Goal: Task Accomplishment & Management: Use online tool/utility

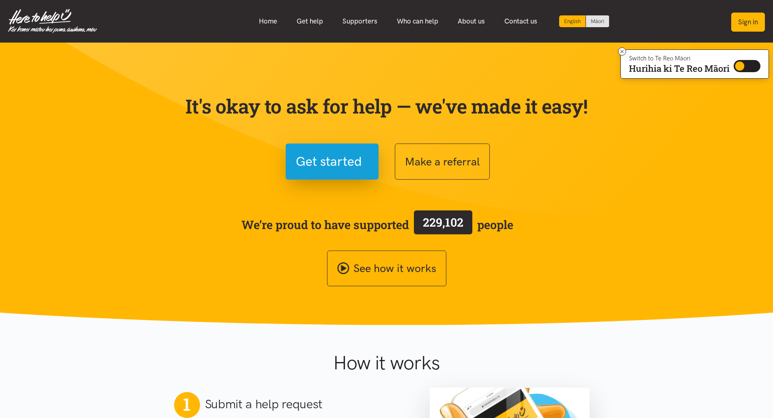
click at [741, 22] on button "Sign in" at bounding box center [748, 22] width 34 height 19
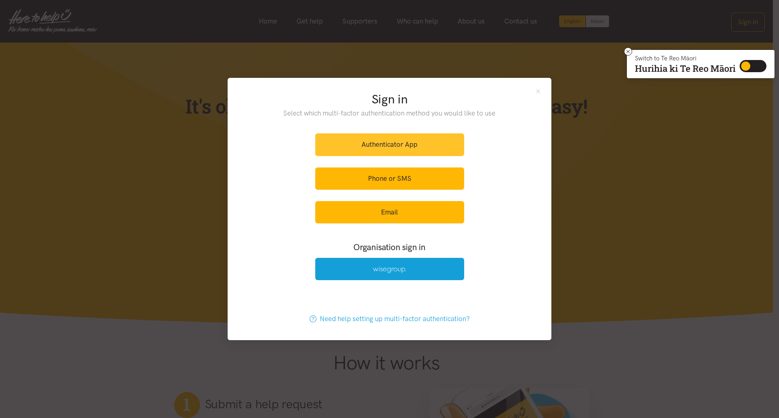
click at [385, 142] on link "Authenticator App" at bounding box center [389, 145] width 149 height 22
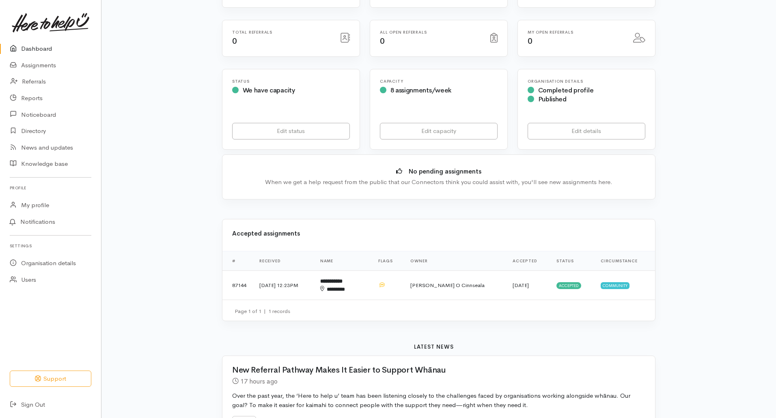
scroll to position [162, 0]
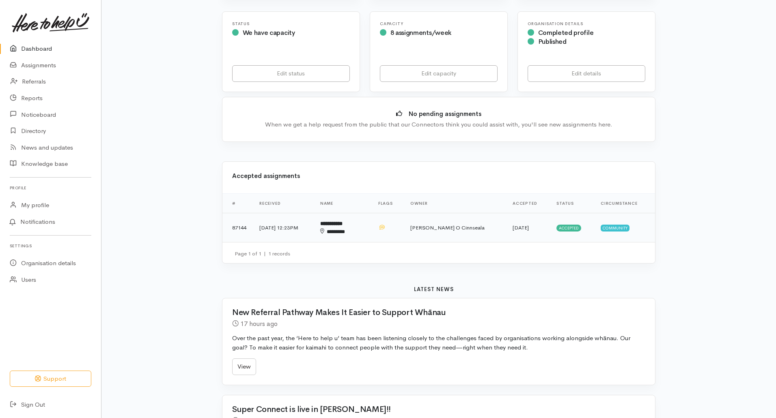
click at [280, 225] on td "31 Jul 2025, 12:23PM" at bounding box center [283, 227] width 61 height 29
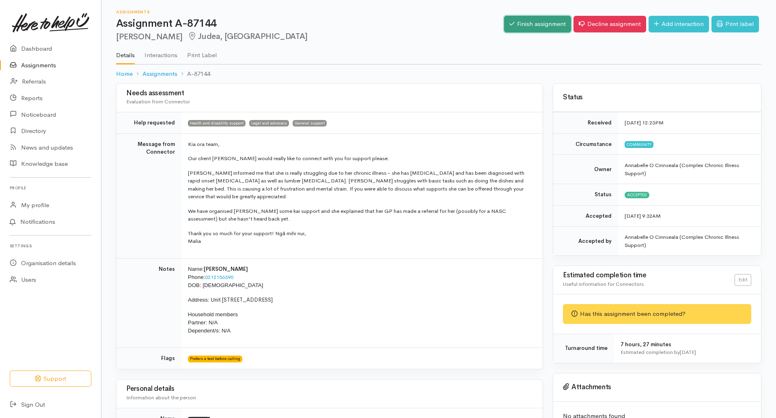
click at [541, 25] on link "Finish assignment" at bounding box center [537, 24] width 67 height 17
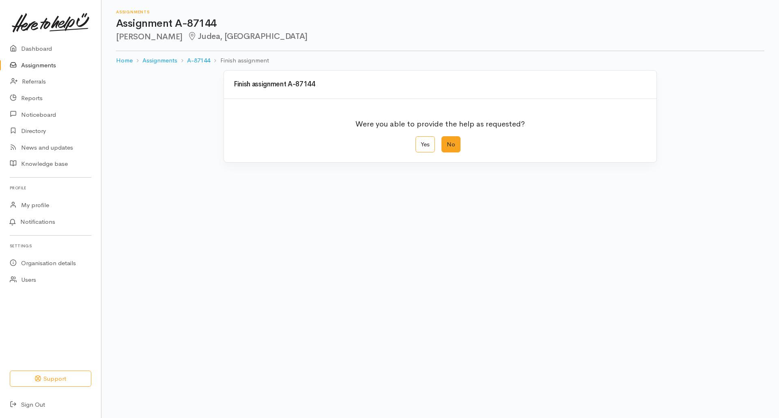
click at [453, 145] on label "No" at bounding box center [450, 144] width 19 height 17
click at [447, 142] on input "No" at bounding box center [443, 138] width 5 height 5
radio input "true"
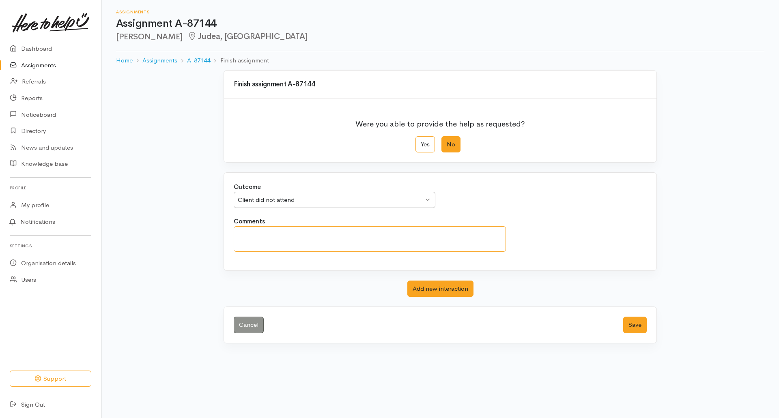
click at [277, 234] on textarea "Comments" at bounding box center [370, 239] width 272 height 26
drag, startPoint x: 293, startPoint y: 233, endPoint x: 224, endPoint y: 230, distance: 69.9
click at [225, 232] on div "Outcome We delivered the help requested We delivered the help requested We deli…" at bounding box center [440, 222] width 433 height 98
type textarea "Client was contacted numerous times, but did not respond. Voice messengers were…"
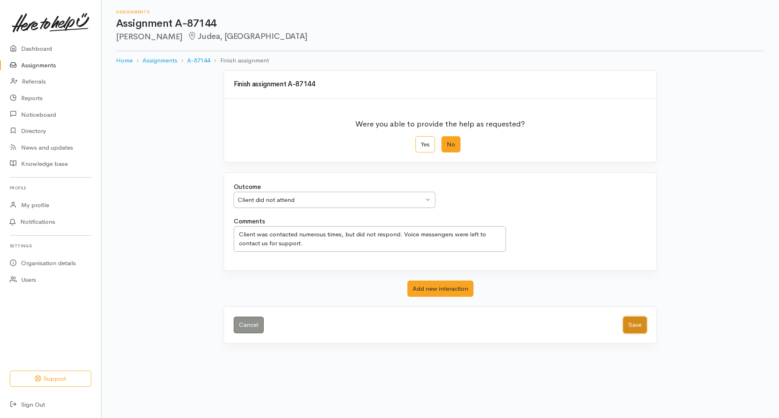
click at [623, 324] on button "Save" at bounding box center [635, 325] width 24 height 17
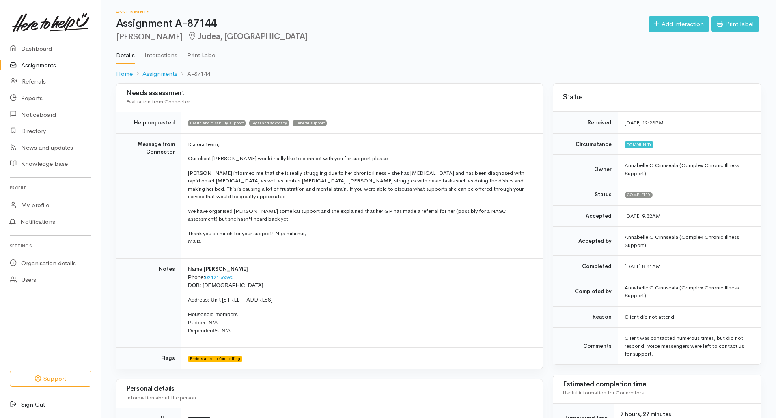
click at [33, 404] on link "Sign Out" at bounding box center [50, 405] width 101 height 17
